Goal: Task Accomplishment & Management: Manage account settings

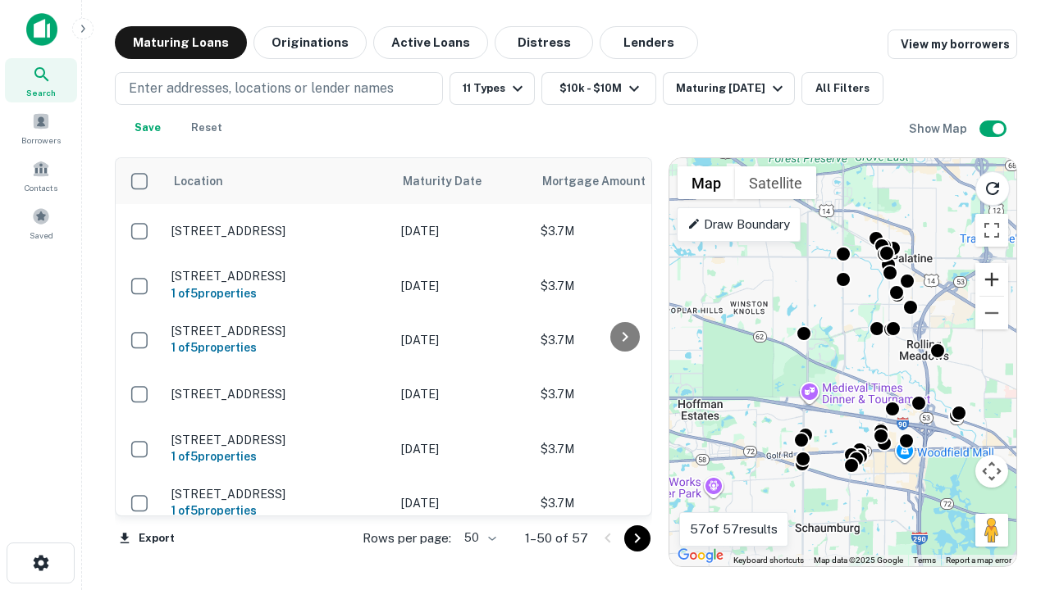
click at [991, 280] on button "Zoom in" at bounding box center [991, 279] width 33 height 33
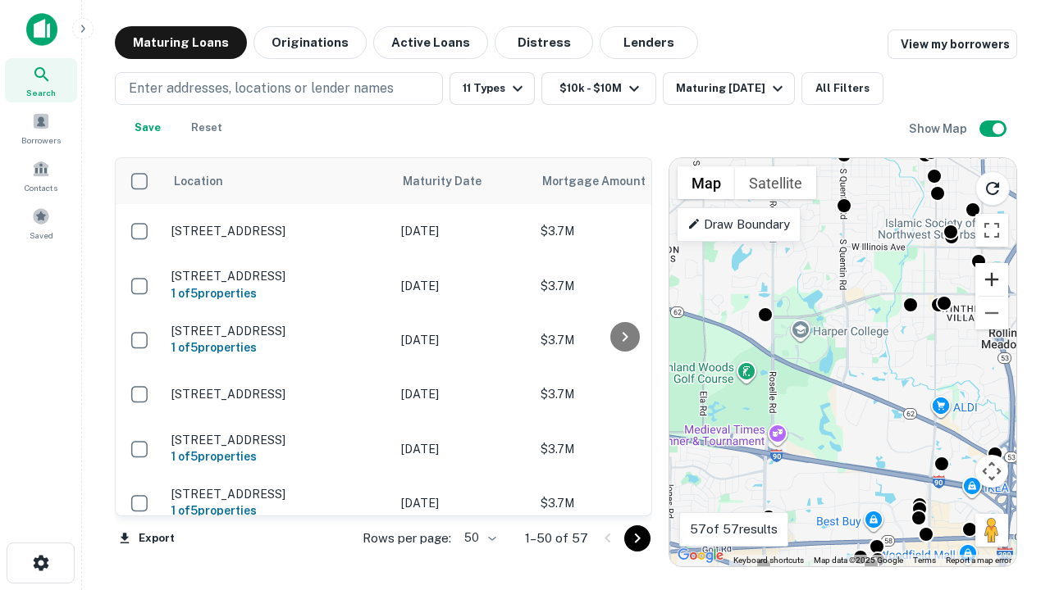
click at [991, 280] on button "Zoom in" at bounding box center [991, 279] width 33 height 33
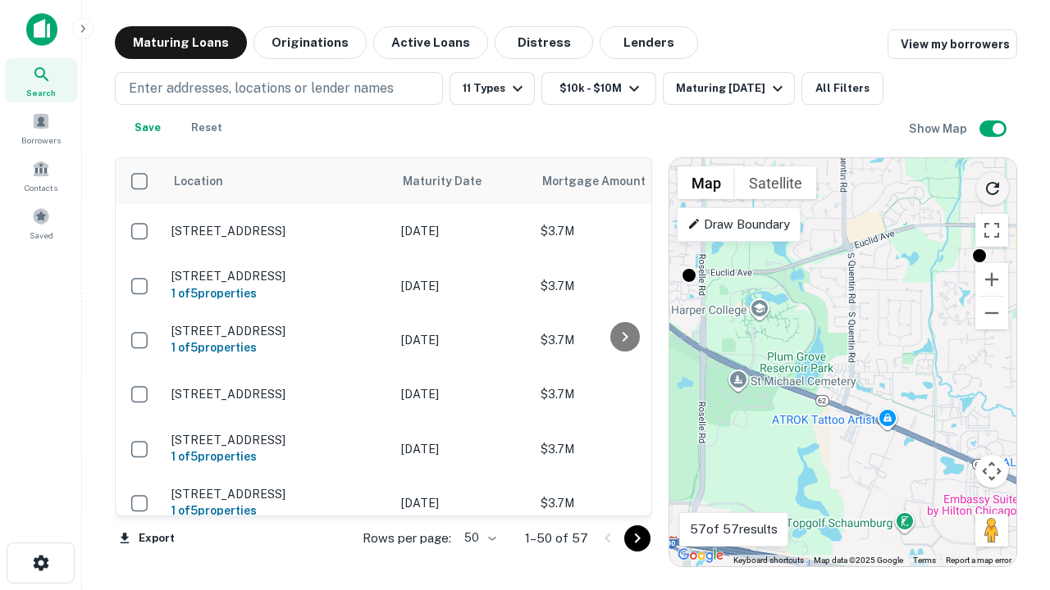
click at [992, 185] on icon "Reload search area" at bounding box center [992, 189] width 20 height 20
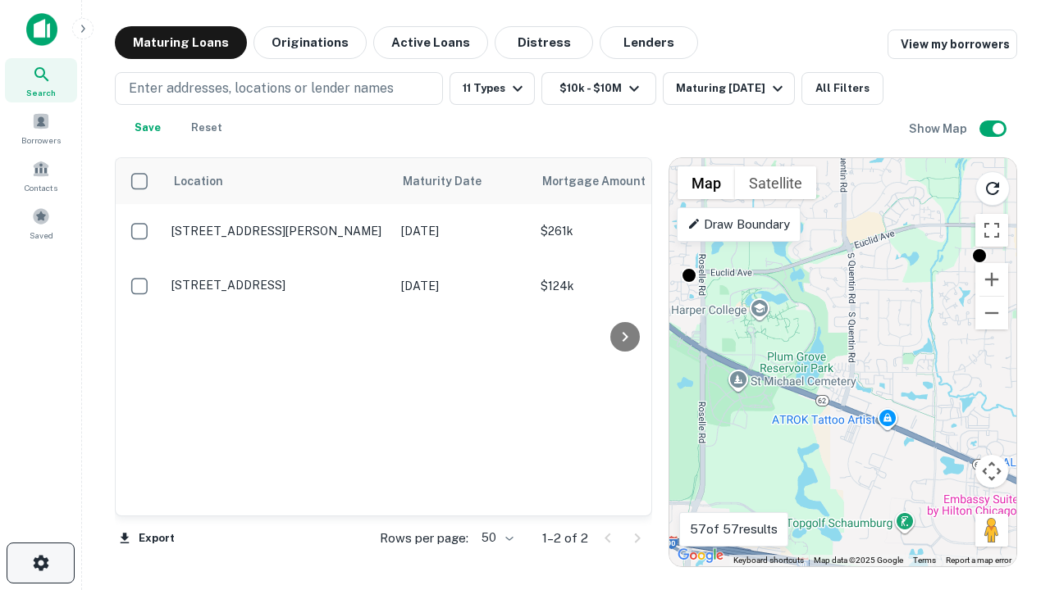
click at [40, 563] on icon "button" at bounding box center [41, 564] width 20 height 20
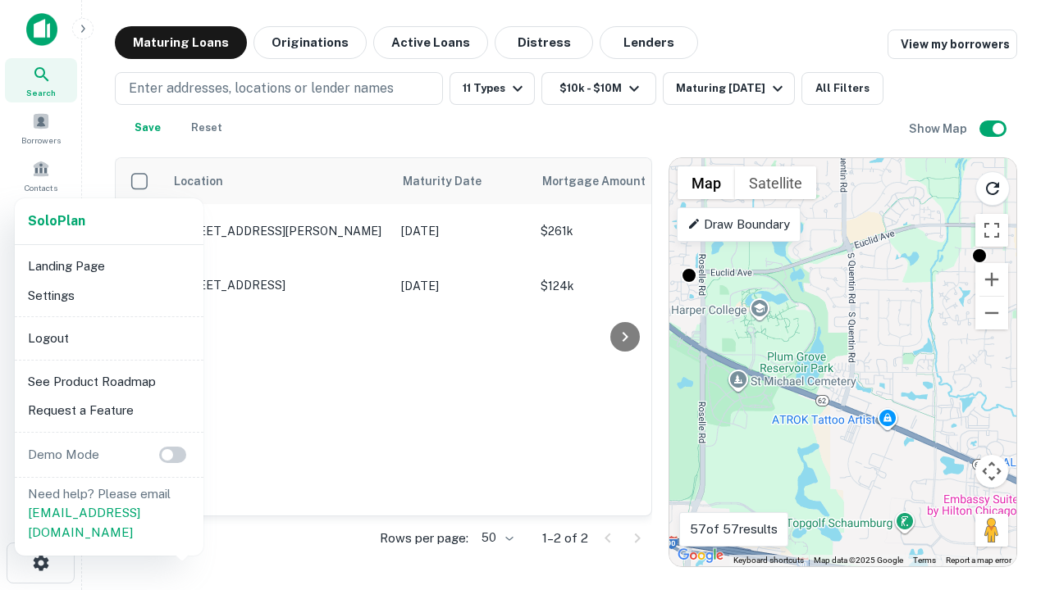
click at [108, 338] on li "Logout" at bounding box center [108, 339] width 175 height 30
